Goal: Information Seeking & Learning: Learn about a topic

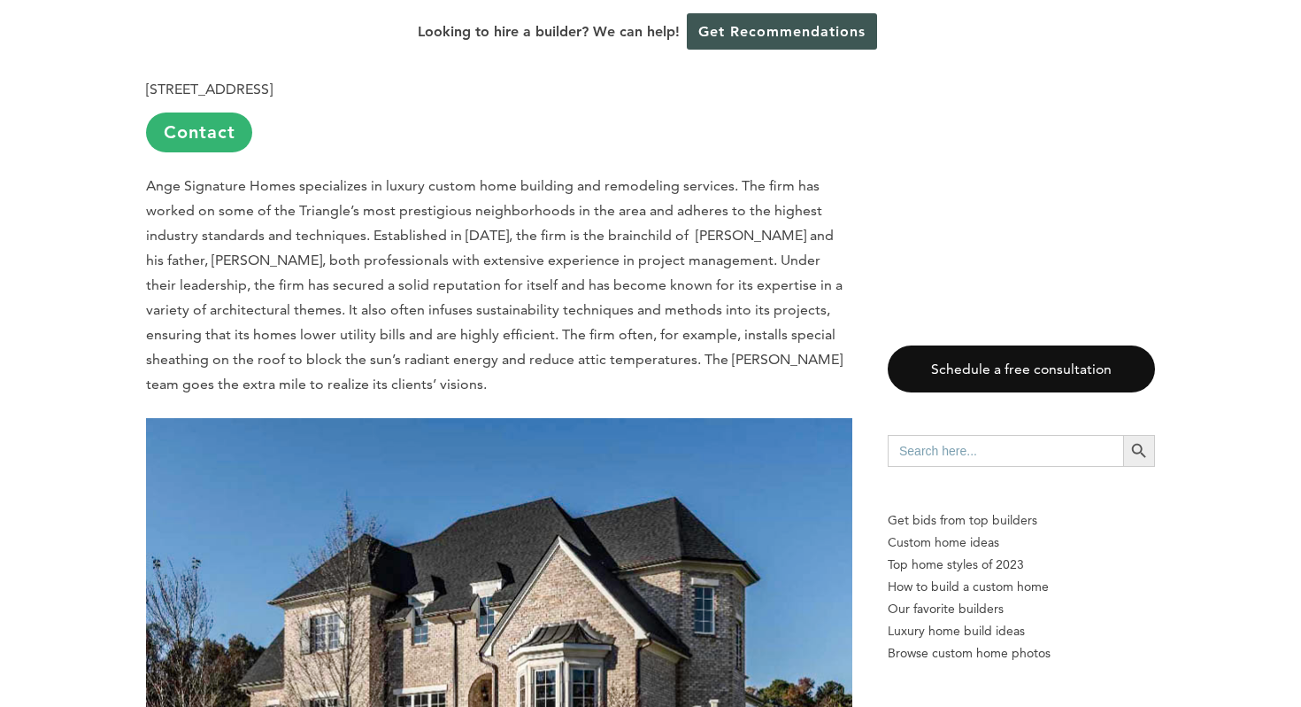
scroll to position [1291, 0]
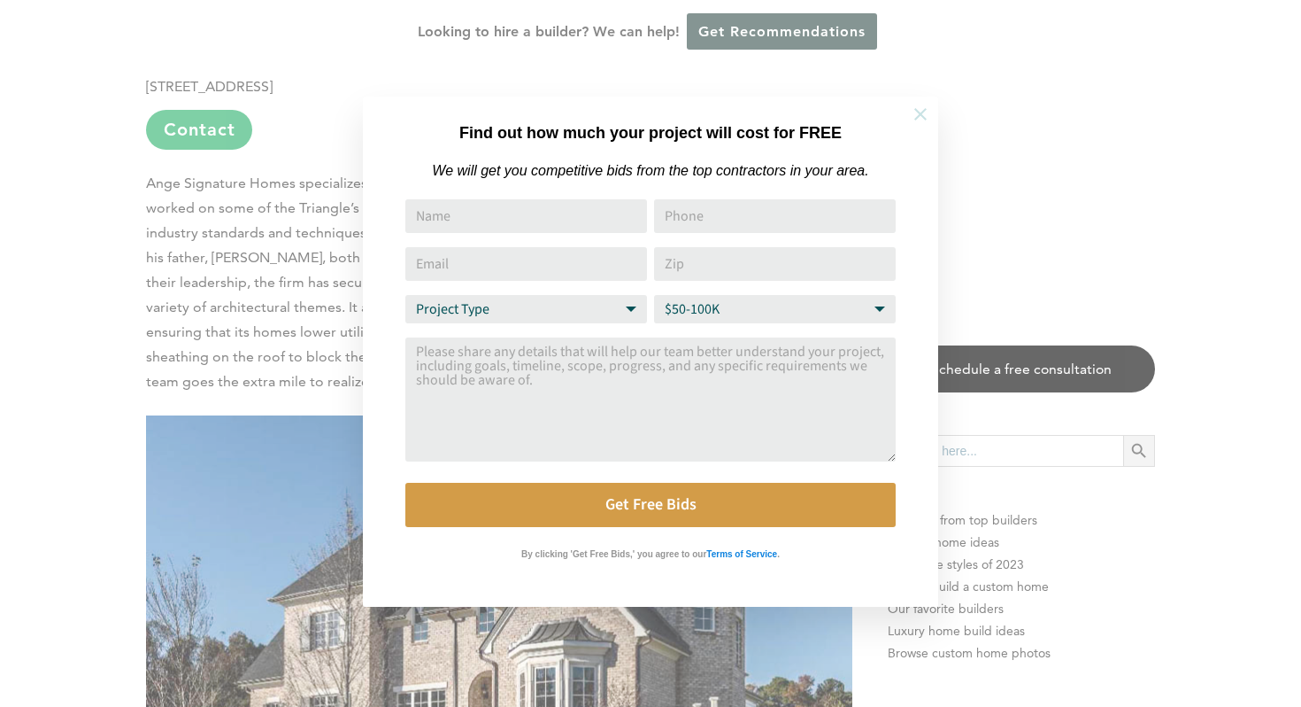
click at [918, 115] on icon at bounding box center [921, 114] width 12 height 12
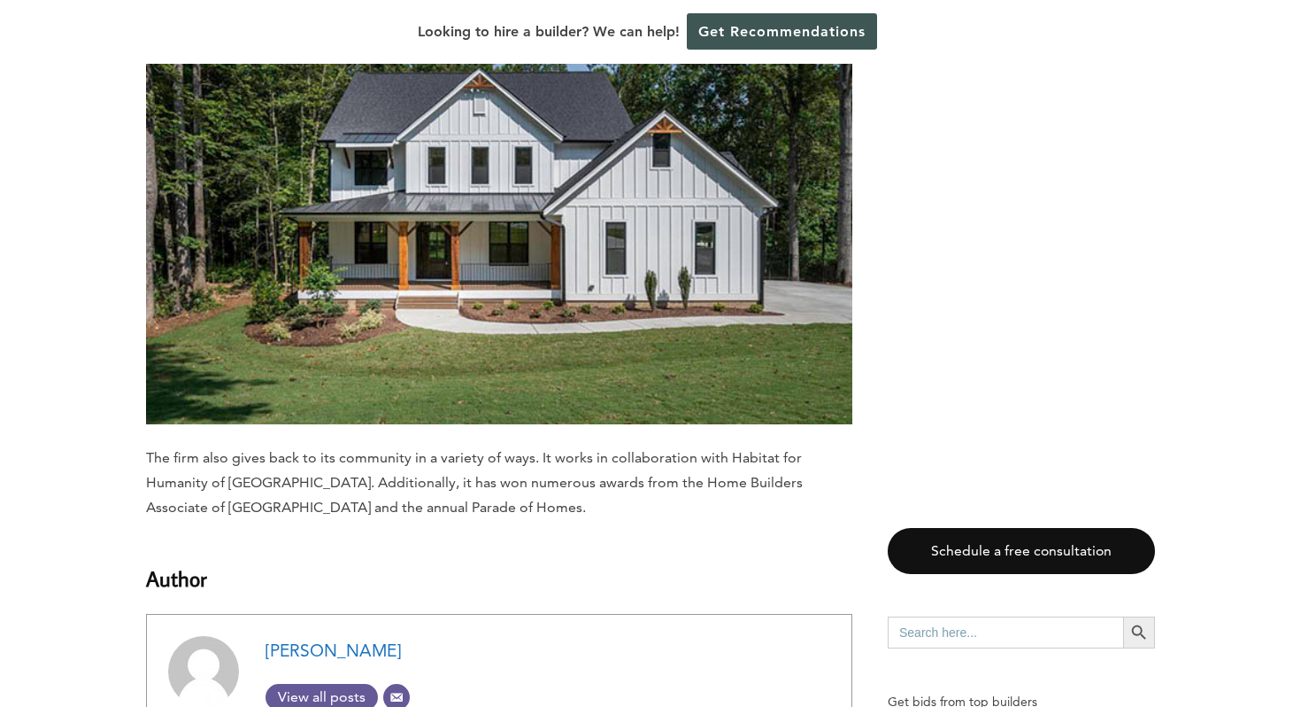
scroll to position [15187, 0]
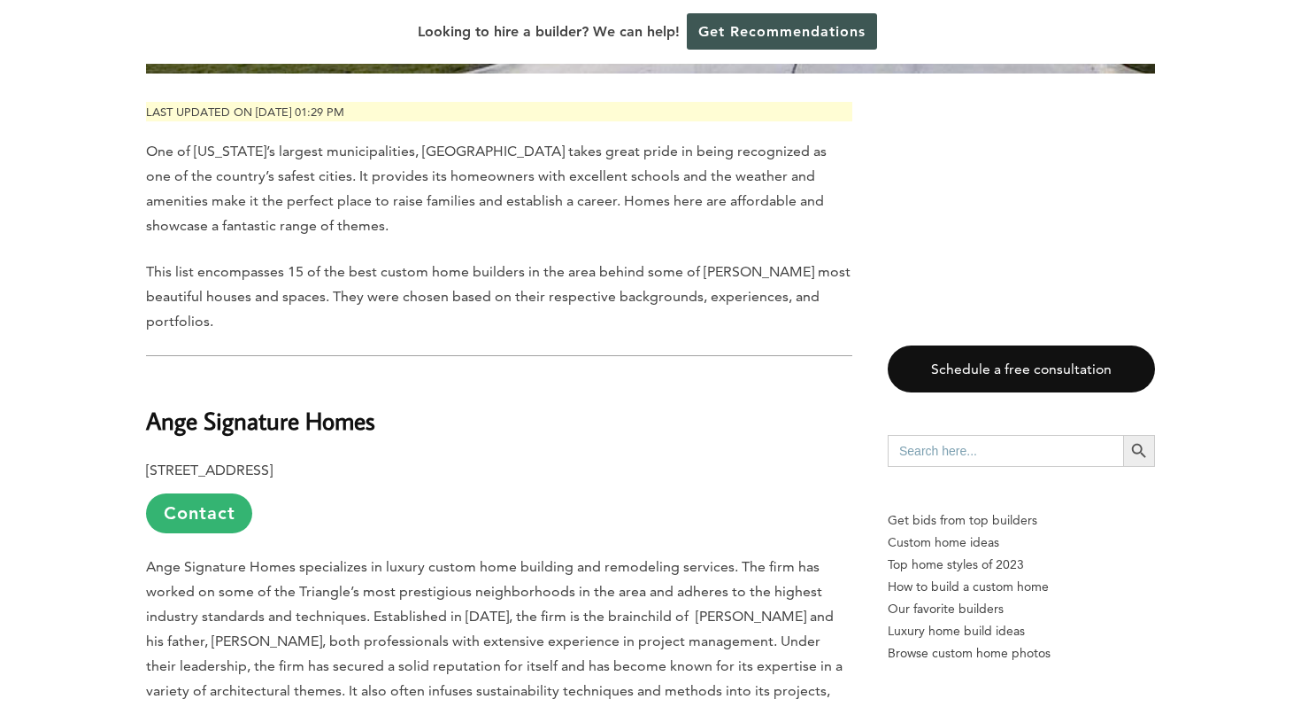
scroll to position [916, 0]
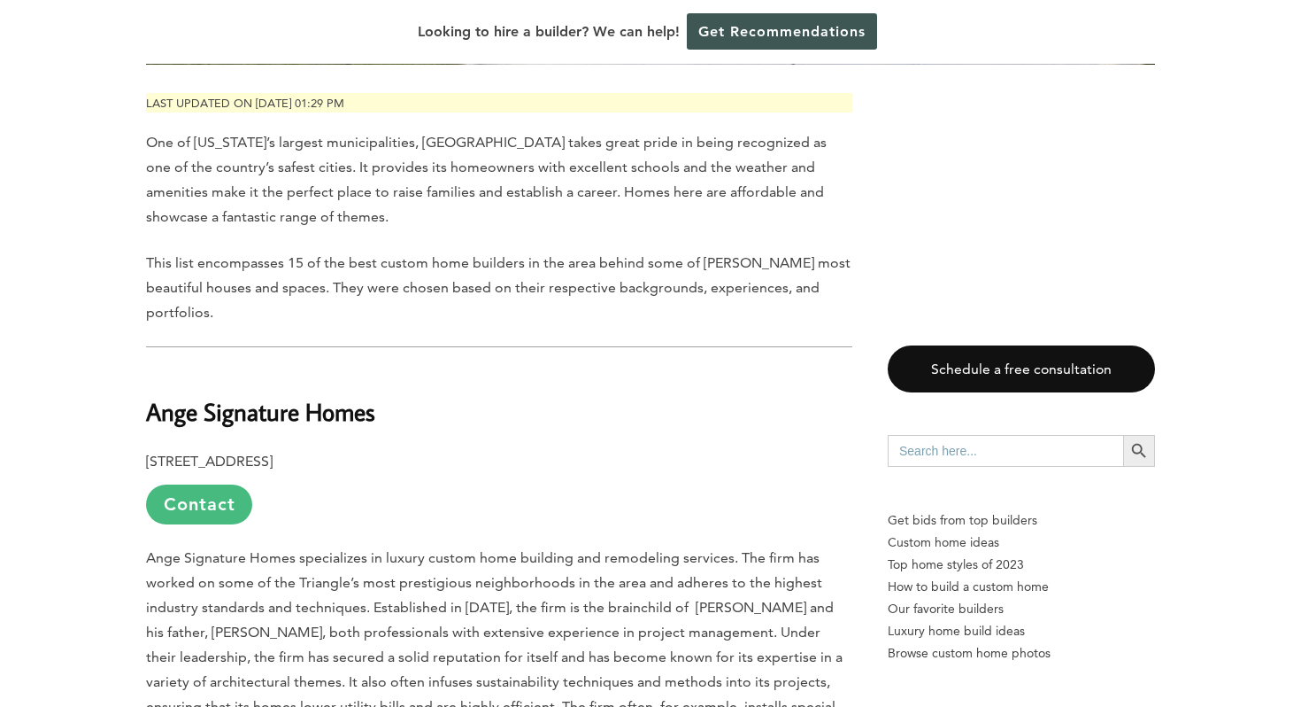
click at [221, 484] on link "Contact" at bounding box center [199, 504] width 106 height 40
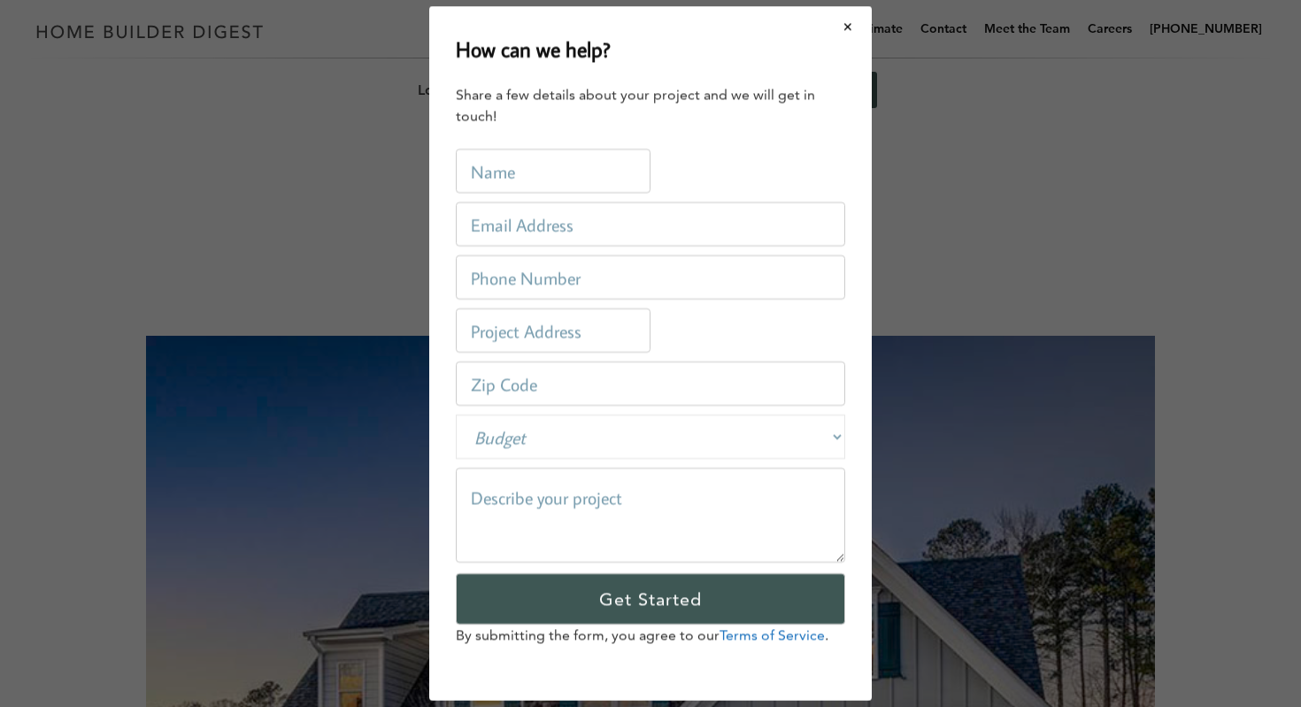
scroll to position [0, 0]
click at [849, 26] on button "Close modal" at bounding box center [848, 26] width 47 height 37
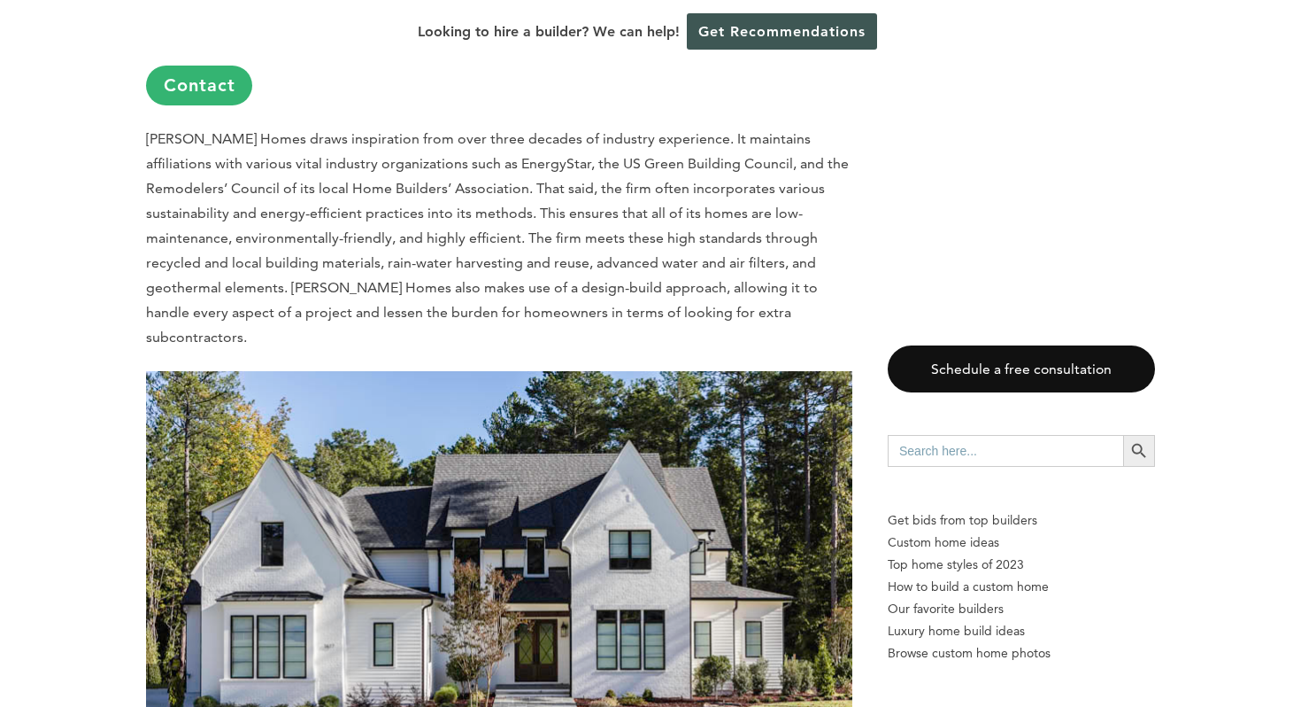
scroll to position [4565, 0]
click at [314, 456] on img at bounding box center [499, 605] width 707 height 471
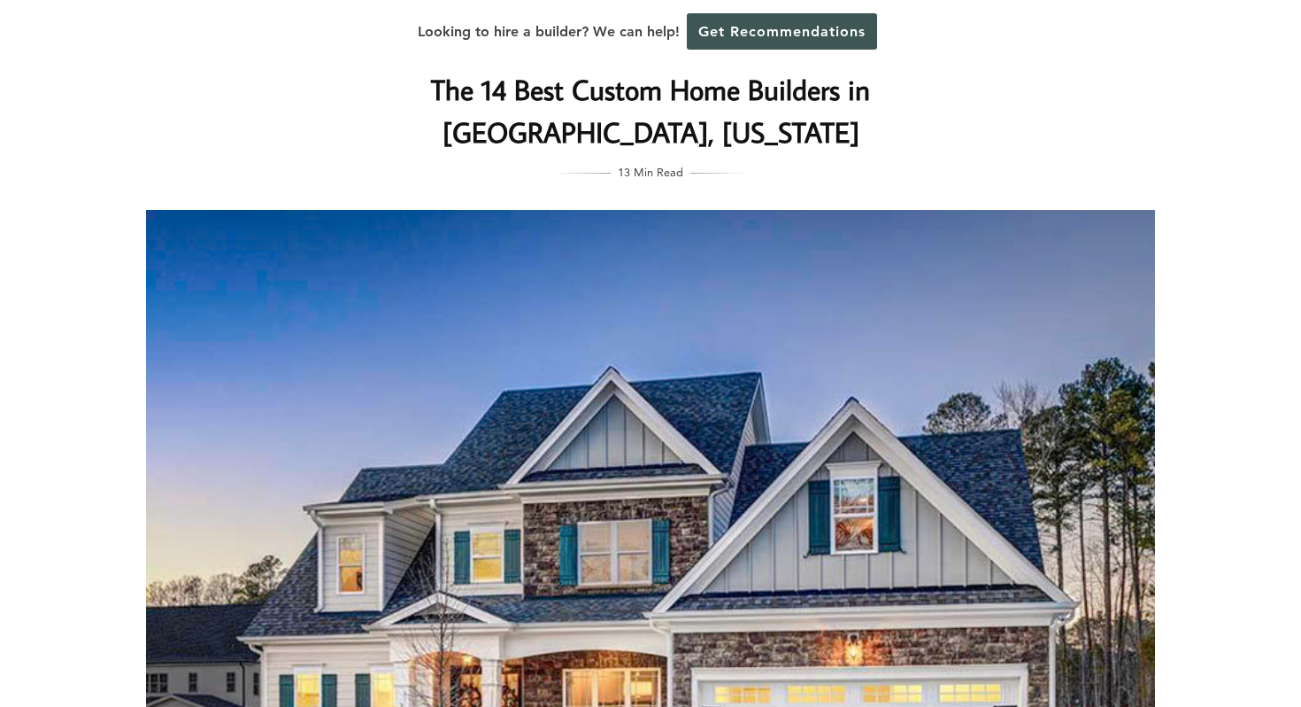
scroll to position [0, 0]
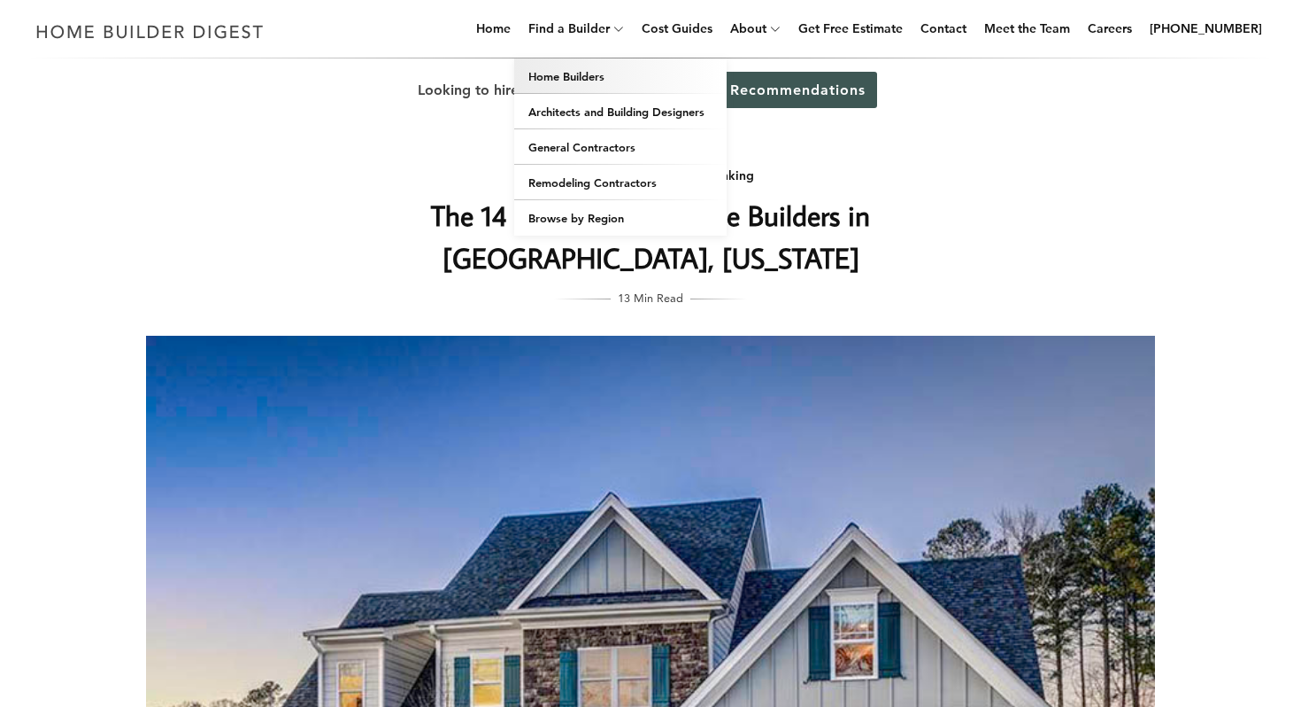
click at [586, 78] on link "Home Builders" at bounding box center [620, 75] width 212 height 35
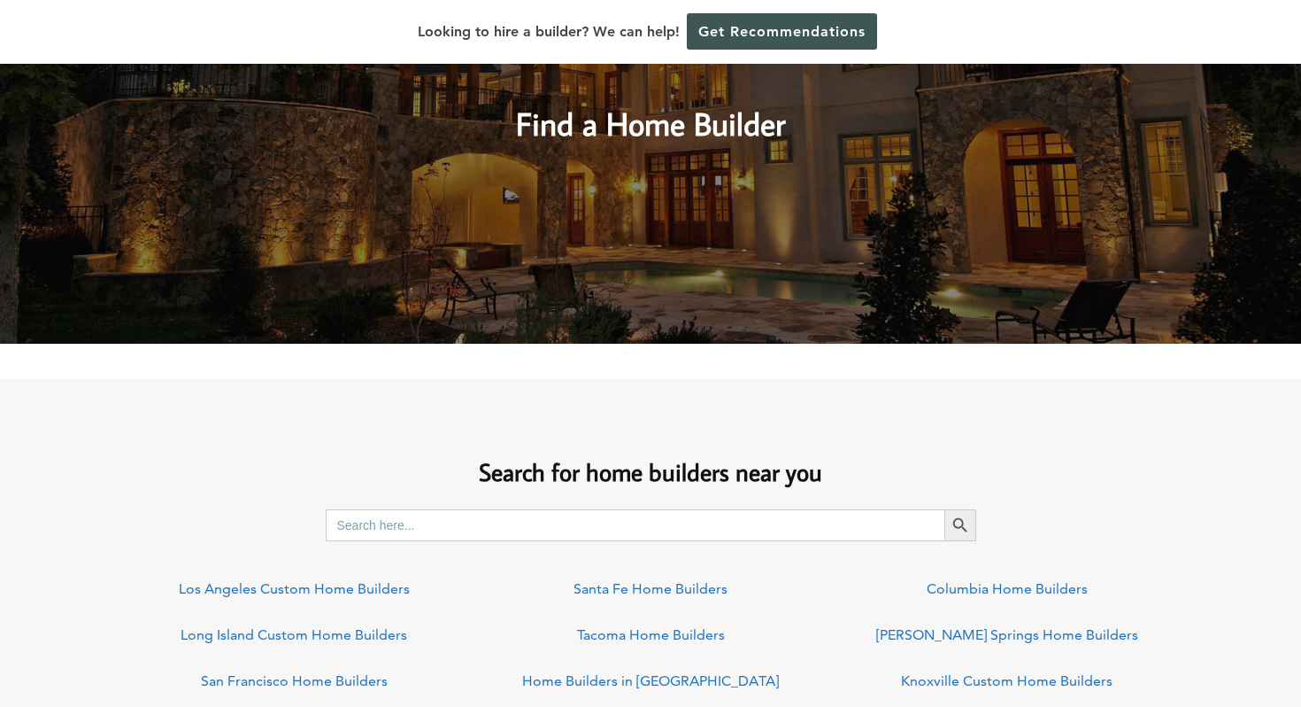
scroll to position [975, 0]
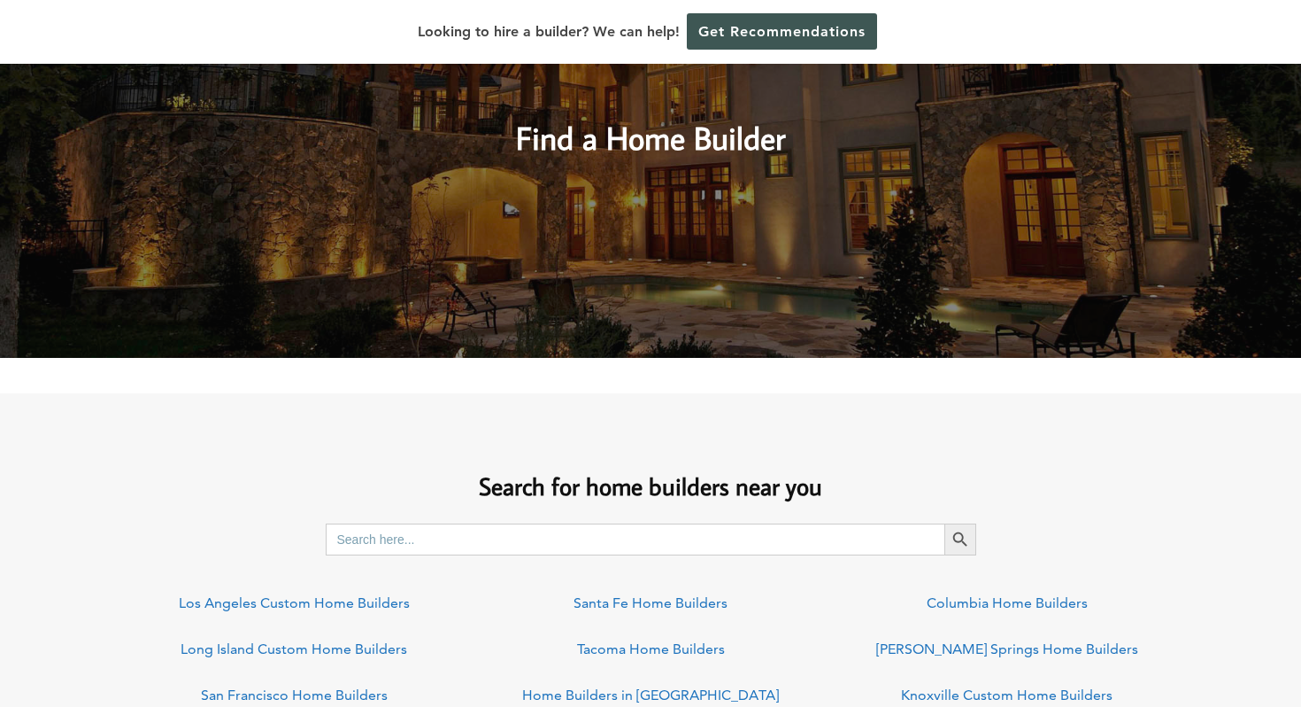
click at [564, 538] on input "Search for:" at bounding box center [635, 539] width 619 height 32
type input "raleigh"
click at [953, 544] on icon "Search" at bounding box center [960, 538] width 19 height 19
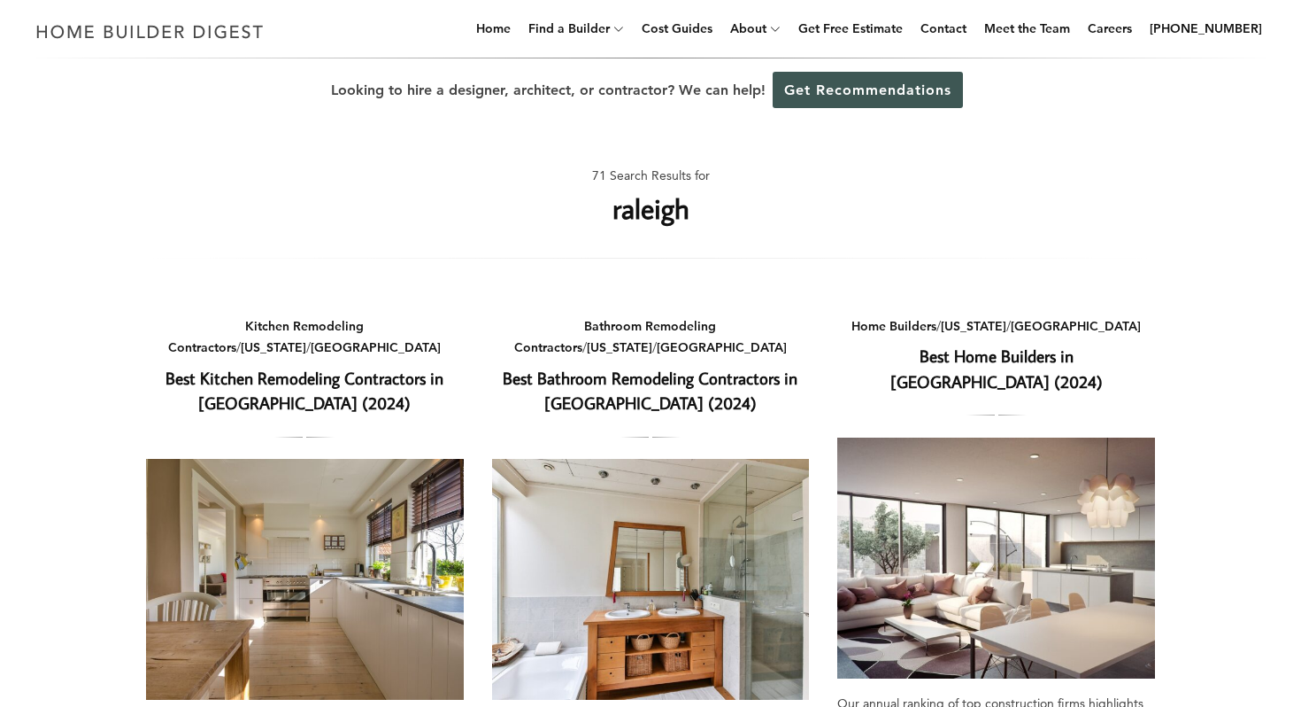
click at [938, 355] on link "Best Home Builders in Raleigh (2024)" at bounding box center [997, 368] width 212 height 48
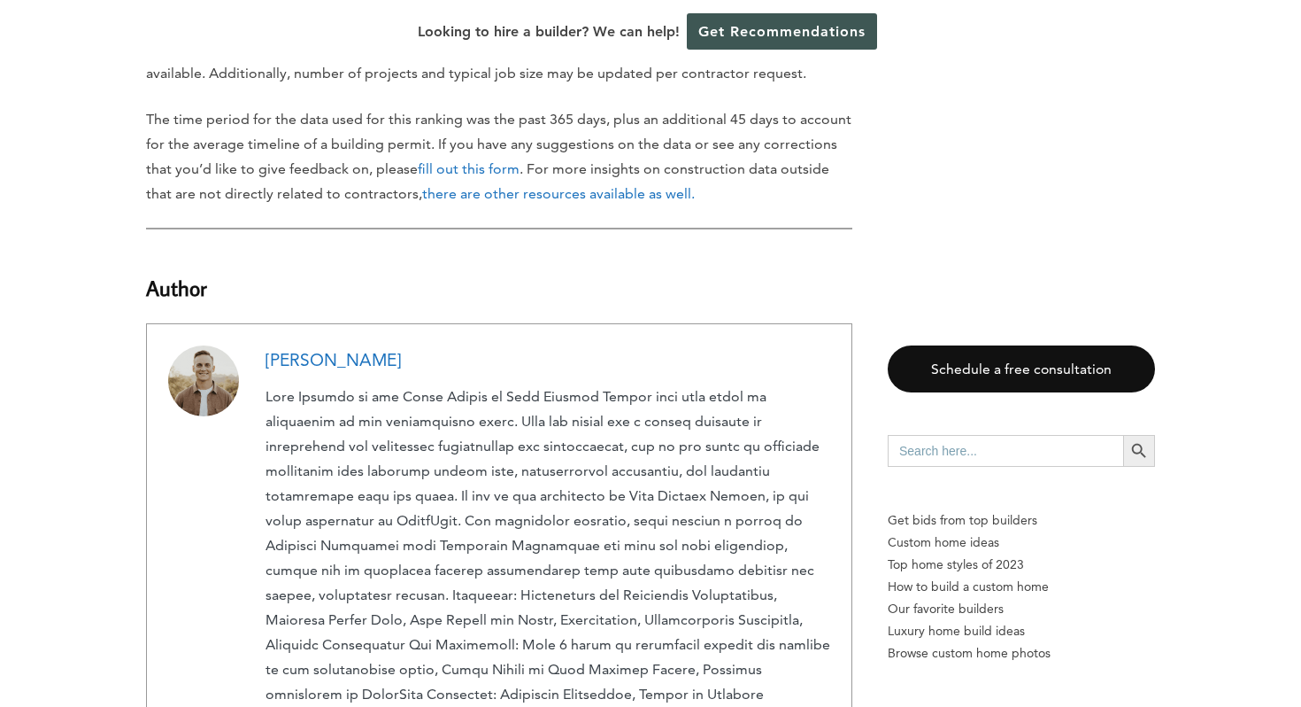
scroll to position [5718, 0]
